Goal: Task Accomplishment & Management: Manage account settings

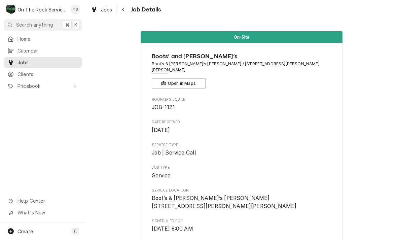
scroll to position [308, 0]
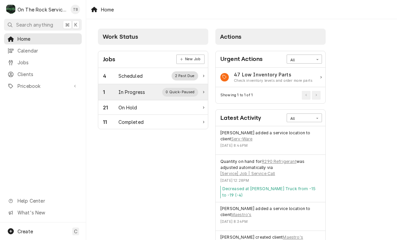
click at [135, 93] on div "In Progress" at bounding box center [132, 92] width 27 height 7
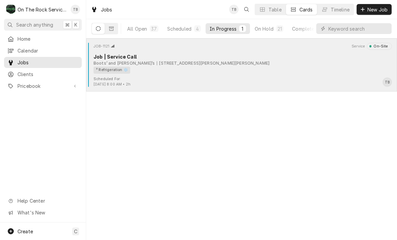
click at [146, 72] on div "² Refrigeration ❄️" at bounding box center [241, 70] width 294 height 7
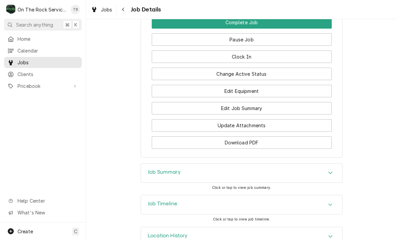
scroll to position [602, 0]
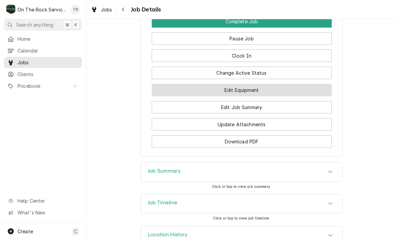
click at [241, 84] on button "Edit Equipment" at bounding box center [242, 90] width 180 height 12
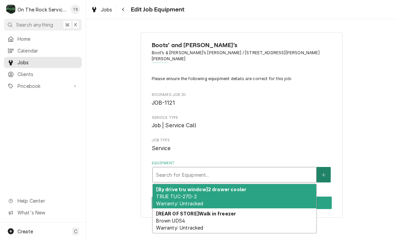
click at [326, 173] on icon "Create New Equipment" at bounding box center [324, 175] width 4 height 5
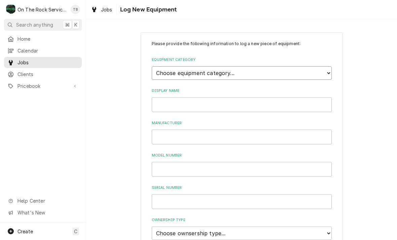
click at [325, 73] on select "Choose equipment category... Cooking Equipment Fryers Ice Machines Ovens and Ra…" at bounding box center [242, 72] width 180 height 13
select select "8"
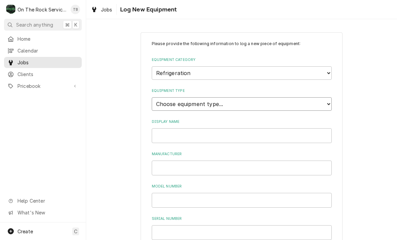
click at [330, 97] on select "Choose equipment type... Bar Refrigeration Blast Chiller Chef Base Freezer Chef…" at bounding box center [242, 103] width 180 height 13
select select "68"
click at [184, 128] on input "Display Name" at bounding box center [242, 135] width 180 height 15
type input "Spaceman ice cream machine"
click at [181, 161] on input "Manufacturer" at bounding box center [242, 168] width 180 height 15
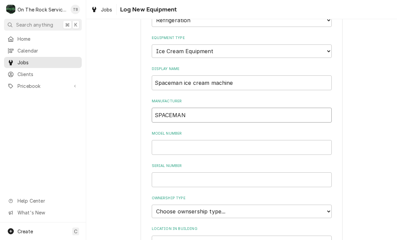
scroll to position [53, 0]
type input "SPACEMAN"
click at [177, 140] on input "Model Number" at bounding box center [242, 147] width 180 height 15
type input "6378"
click at [174, 172] on input "Serial Number" at bounding box center [242, 179] width 180 height 15
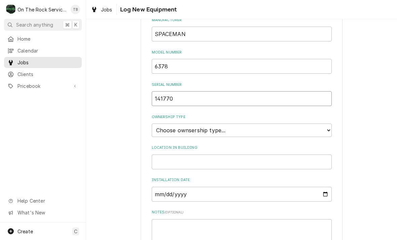
scroll to position [137, 0]
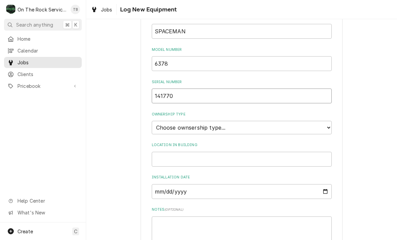
type input "141770"
click at [327, 121] on select "Choose ownsership type... Unknown Owned Leased Rented" at bounding box center [242, 127] width 180 height 13
select select "1"
click at [169, 152] on input "Location in Building" at bounding box center [242, 159] width 180 height 15
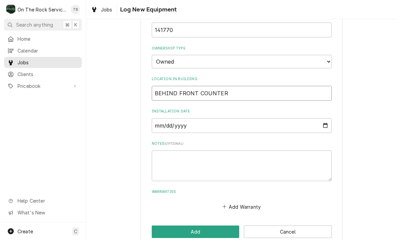
scroll to position [203, 0]
type input "BEHIND FRONT COUNTER"
click at [172, 151] on textarea "Notes ( optional )" at bounding box center [242, 166] width 180 height 31
type textarea "x"
type textarea "2"
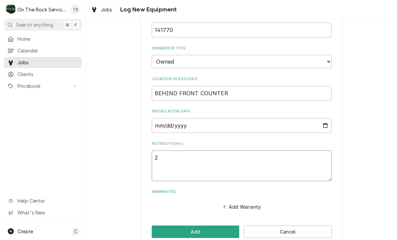
type textarea "x"
type textarea "22"
type textarea "x"
type textarea "220"
type textarea "x"
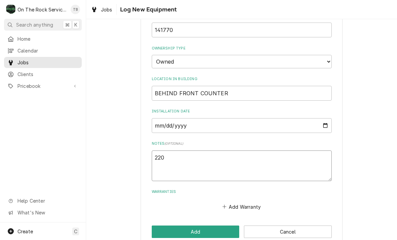
type textarea "220"
type textarea "x"
type textarea "220 R"
type textarea "x"
type textarea "220 R4"
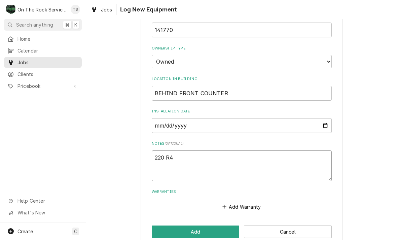
type textarea "x"
type textarea "220 R40"
type textarea "x"
type textarea "220 R404"
type textarea "x"
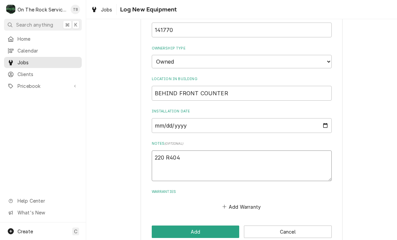
type textarea "220 R404A"
type textarea "x"
type textarea "220 R404A/"
type textarea "x"
type textarea "220 R404A/"
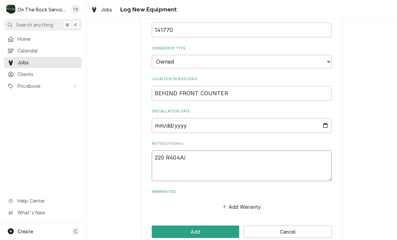
type textarea "x"
type textarea "220 R404A/ R"
type textarea "x"
type textarea "220 R404A/ R1"
type textarea "x"
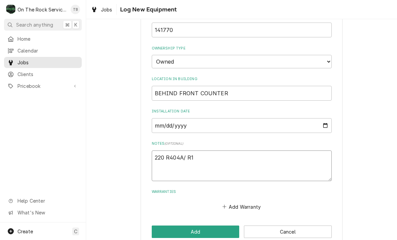
type textarea "220 R404A/ R13"
type textarea "x"
type textarea "220 R404A/ R134"
type textarea "x"
type textarea "220 R404A/ R134A"
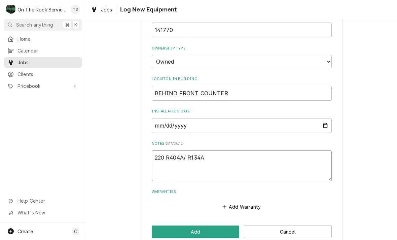
type textarea "x"
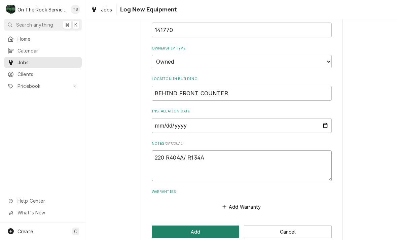
type textarea "220 R404A/ R134A"
click at [191, 226] on button "Add" at bounding box center [196, 232] width 88 height 12
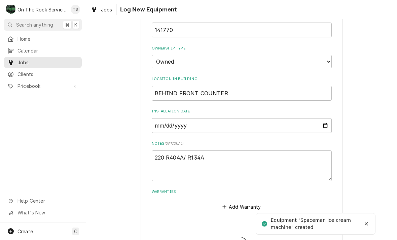
type textarea "x"
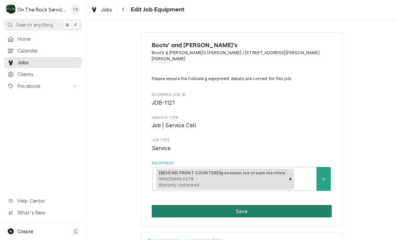
click at [232, 205] on button "Save" at bounding box center [242, 211] width 180 height 12
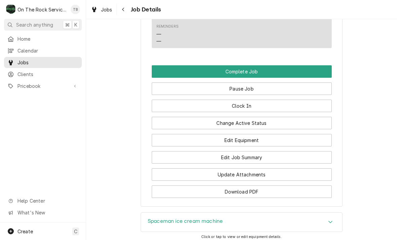
scroll to position [559, 0]
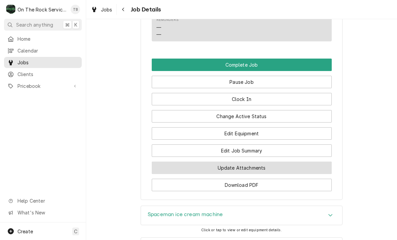
click at [245, 163] on button "Update Attachments" at bounding box center [242, 168] width 180 height 12
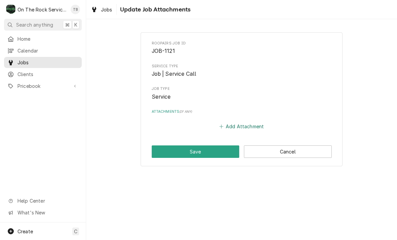
click at [243, 126] on button "Add Attachment" at bounding box center [241, 126] width 47 height 9
click at [238, 126] on button "Add Attachment" at bounding box center [241, 126] width 47 height 9
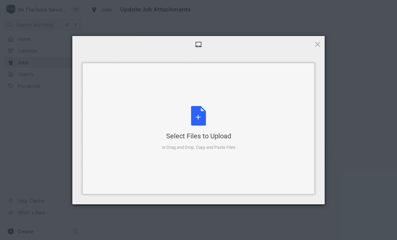
click at [200, 122] on div "Select Files to Upload or Drag and Drop, Copy and Paste Files" at bounding box center [199, 128] width 74 height 45
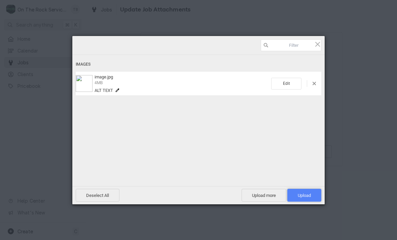
click at [307, 197] on span "Upload 1" at bounding box center [304, 195] width 13 height 5
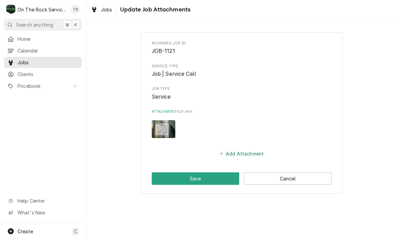
click at [241, 153] on button "Add Attachment" at bounding box center [241, 153] width 47 height 9
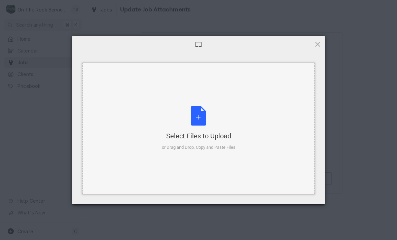
click at [202, 123] on div "Select Files to Upload or Drag and Drop, Copy and Paste Files" at bounding box center [199, 128] width 74 height 45
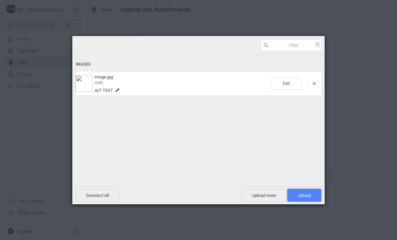
click at [302, 196] on span "Upload 1" at bounding box center [304, 195] width 13 height 5
